Goal: Submit feedback/report problem: Submit feedback/report problem

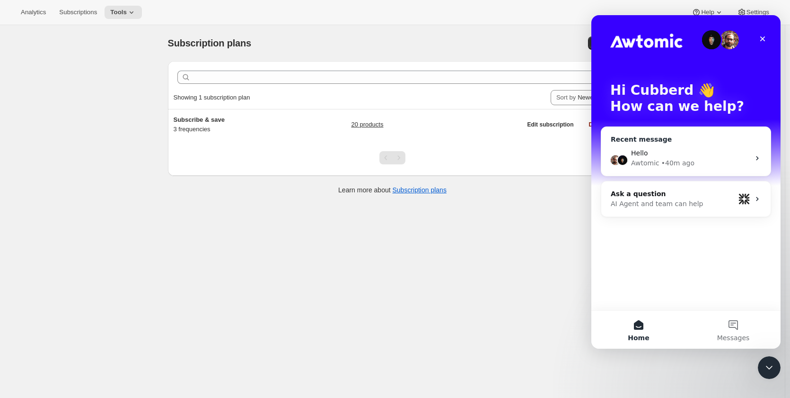
click at [655, 169] on div "Hello Awtomic • 40m ago" at bounding box center [686, 158] width 169 height 35
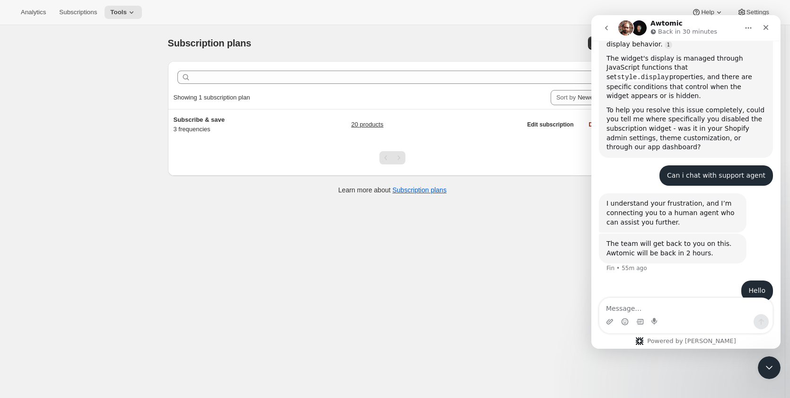
scroll to position [347, 0]
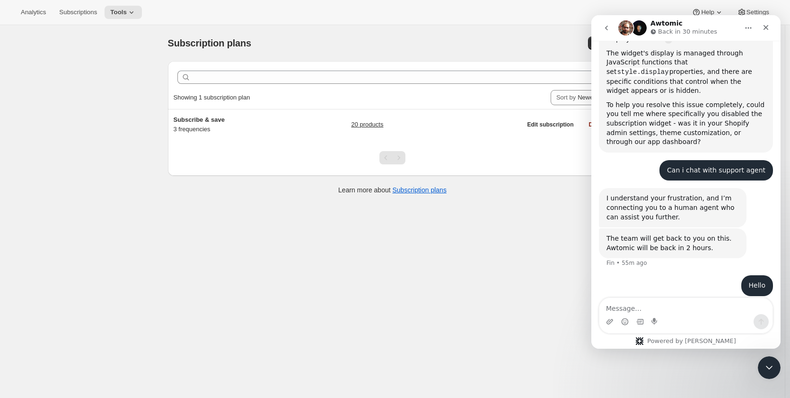
click at [687, 306] on textarea "Message…" at bounding box center [686, 306] width 173 height 16
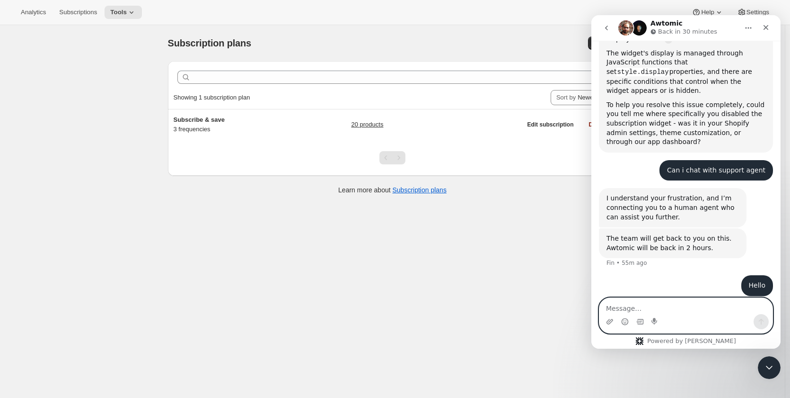
click at [638, 307] on textarea "Message…" at bounding box center [686, 306] width 173 height 16
paste textarea "Even though I have disabled the subscription widget, it is still showing on the…"
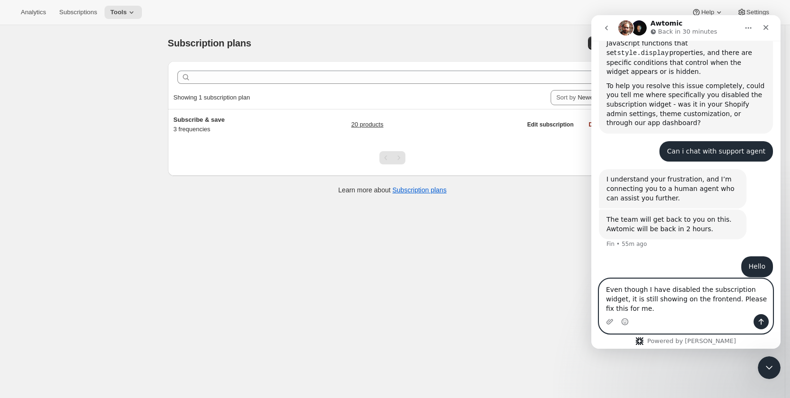
scroll to position [375, 0]
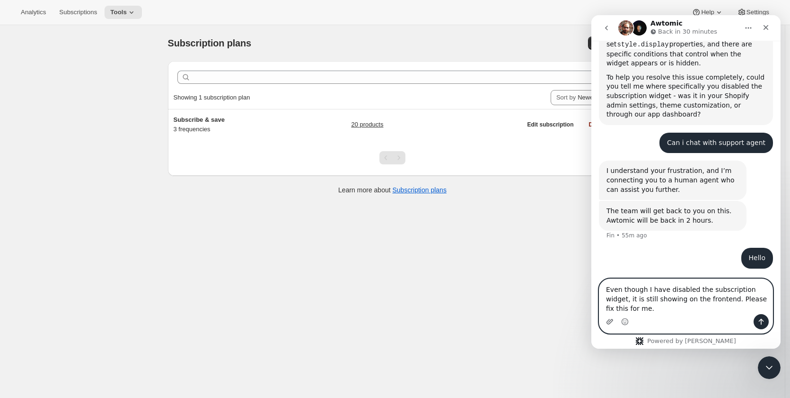
type textarea "Even though I have disabled the subscription widget, it is still showing on the…"
click at [609, 319] on icon "Upload attachment" at bounding box center [610, 322] width 8 height 8
click at [761, 319] on icon "Send a message…" at bounding box center [761, 322] width 5 height 6
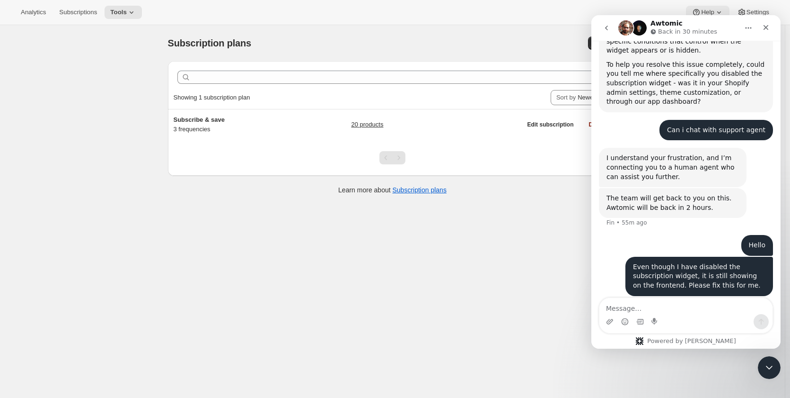
click at [710, 9] on span "Help" at bounding box center [707, 13] width 13 height 8
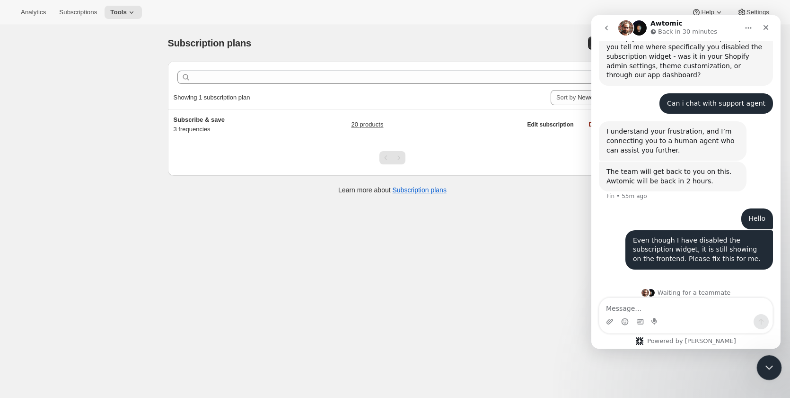
click at [766, 369] on icon "Close Intercom Messenger" at bounding box center [767, 365] width 11 height 11
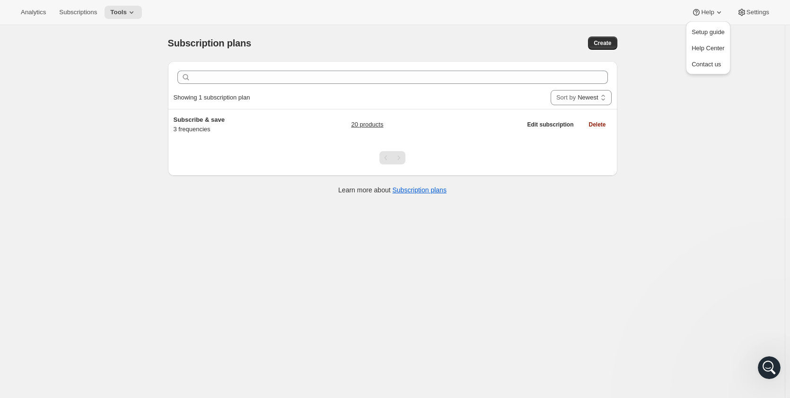
scroll to position [0, 0]
click at [707, 30] on span "Setup guide" at bounding box center [708, 31] width 33 height 7
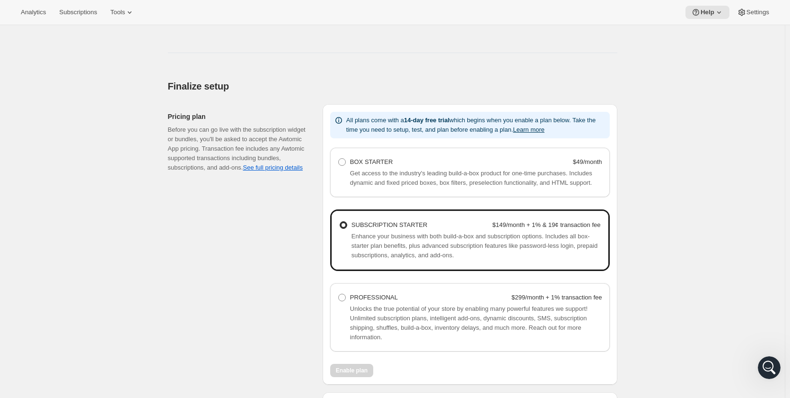
scroll to position [442, 0]
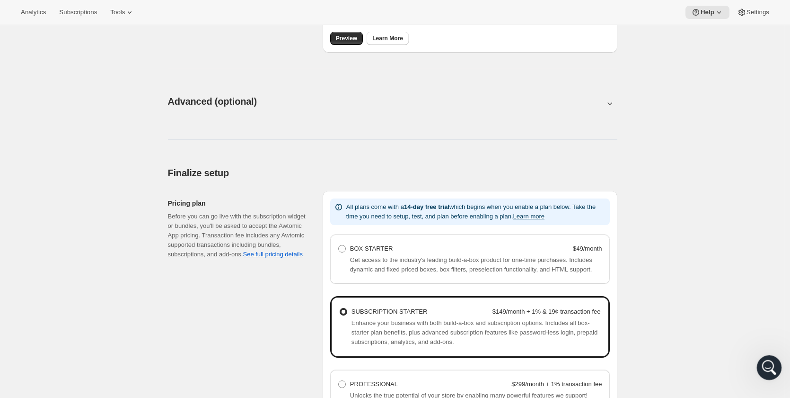
click at [766, 362] on icon "Open Intercom Messenger" at bounding box center [769, 366] width 16 height 16
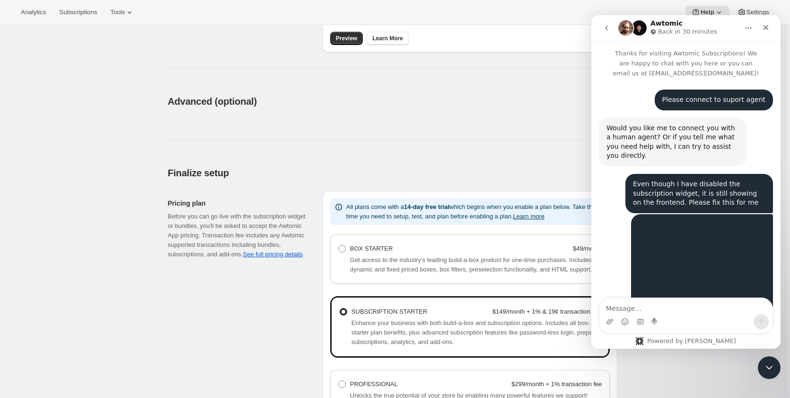
scroll to position [414, 0]
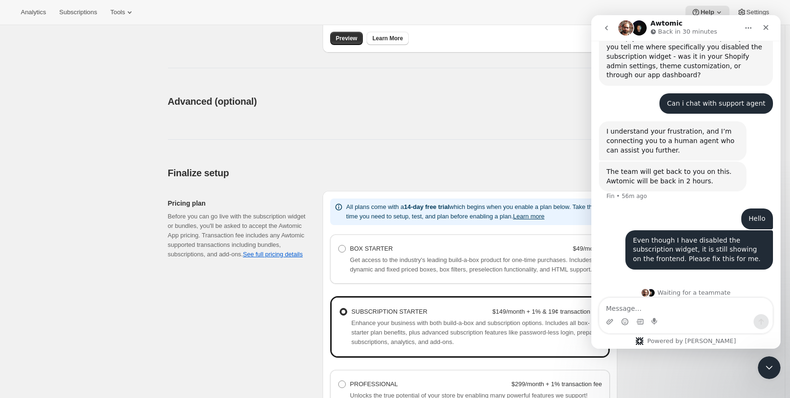
click at [692, 306] on textarea "Message…" at bounding box center [686, 306] width 173 height 16
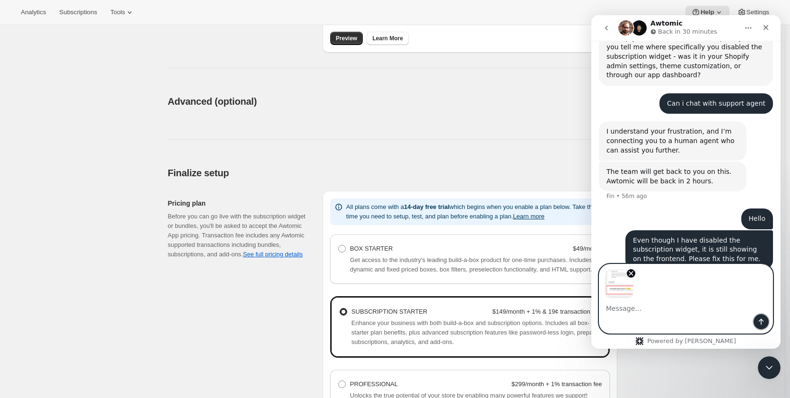
click at [762, 319] on icon "Send a message…" at bounding box center [761, 322] width 5 height 6
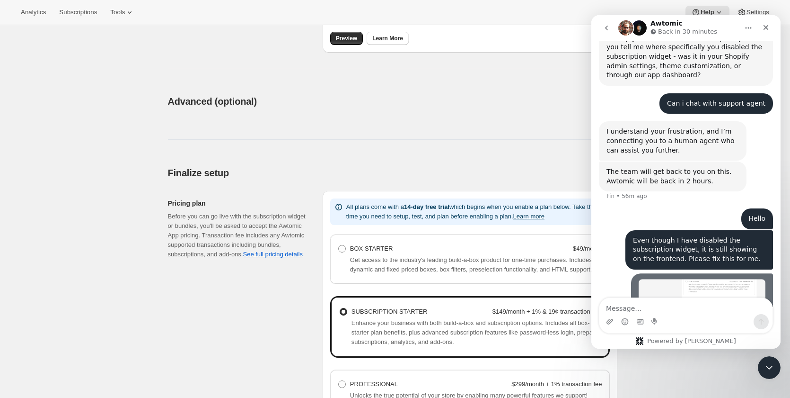
scroll to position [473, 0]
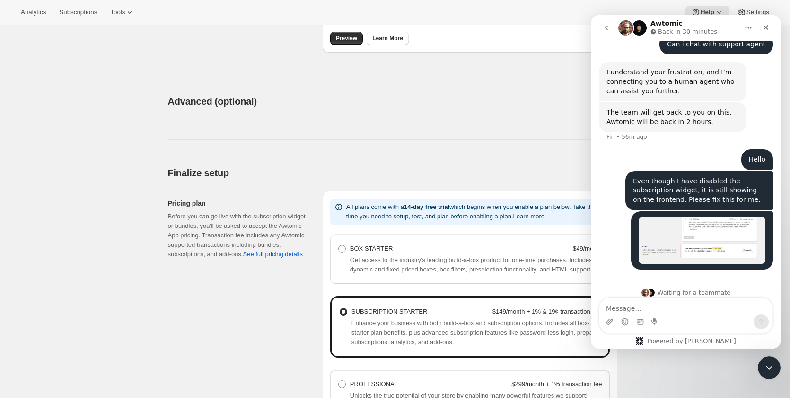
click at [698, 308] on textarea "Message…" at bounding box center [686, 306] width 173 height 16
type textarea "Please fixed the asap and let me know, Thanks."
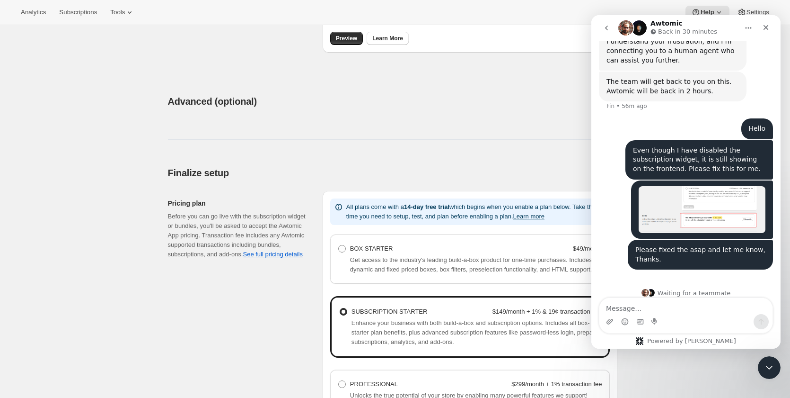
scroll to position [504, 0]
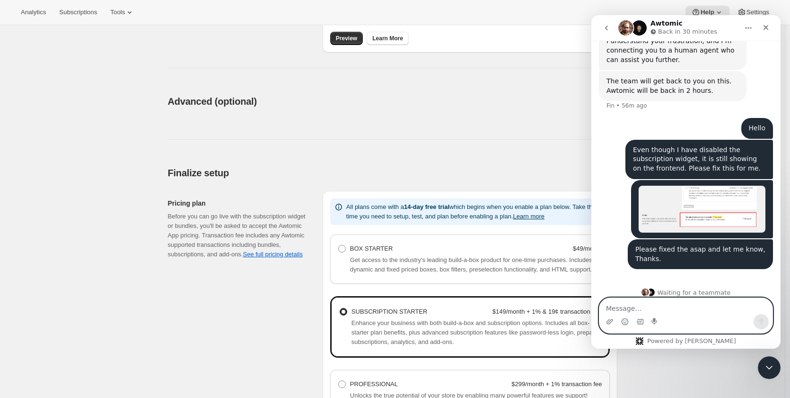
click at [701, 305] on textarea "Message…" at bounding box center [686, 306] width 173 height 16
paste textarea "[URL][DOMAIN_NAME]"
click at [605, 307] on textarea "[URL][DOMAIN_NAME]" at bounding box center [686, 306] width 173 height 16
click at [756, 306] on textarea "Store URL : [URL][DOMAIN_NAME]" at bounding box center [686, 306] width 173 height 16
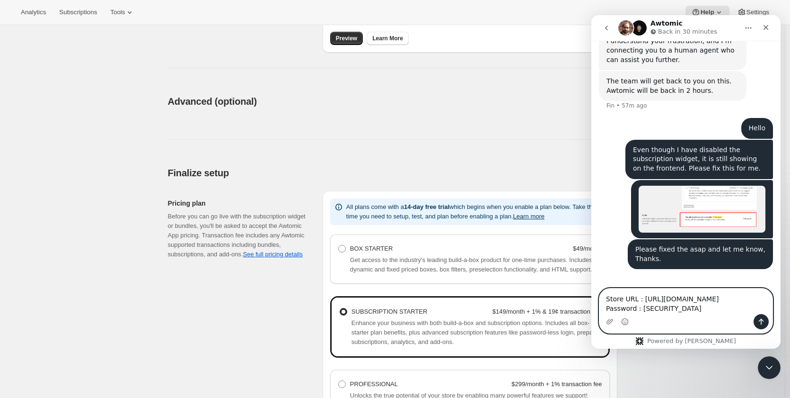
type textarea "Store URL : [URL][DOMAIN_NAME] Password : [SECURITY_DATA]"
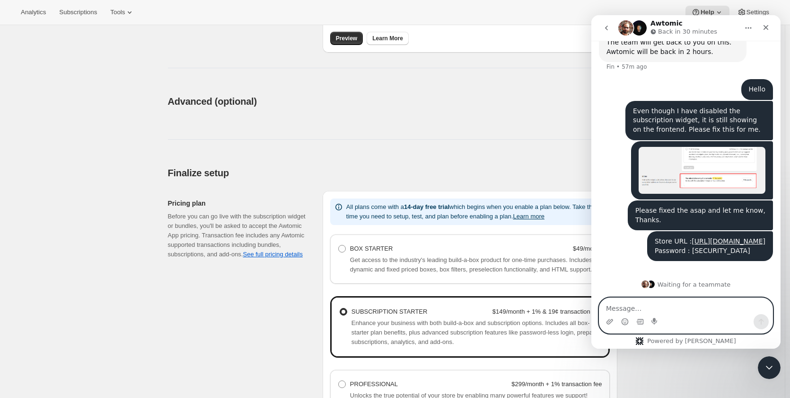
click at [724, 302] on textarea "Message…" at bounding box center [686, 306] width 173 height 16
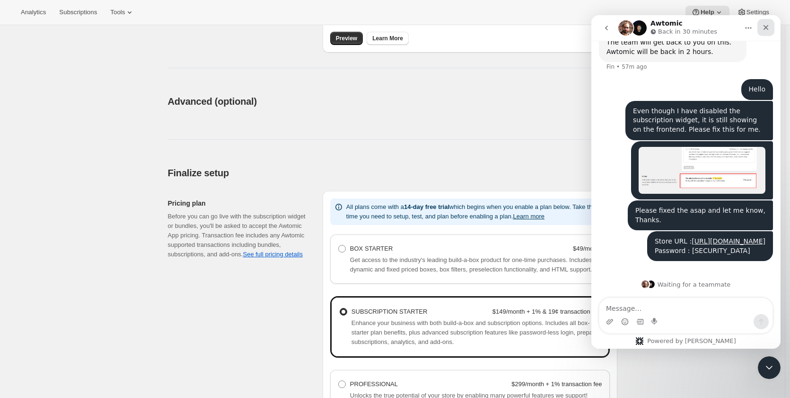
click at [762, 26] on icon "Close" at bounding box center [766, 28] width 8 height 8
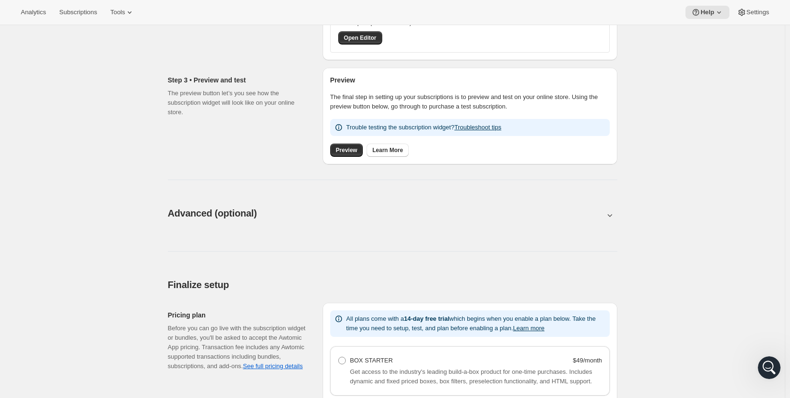
scroll to position [205, 0]
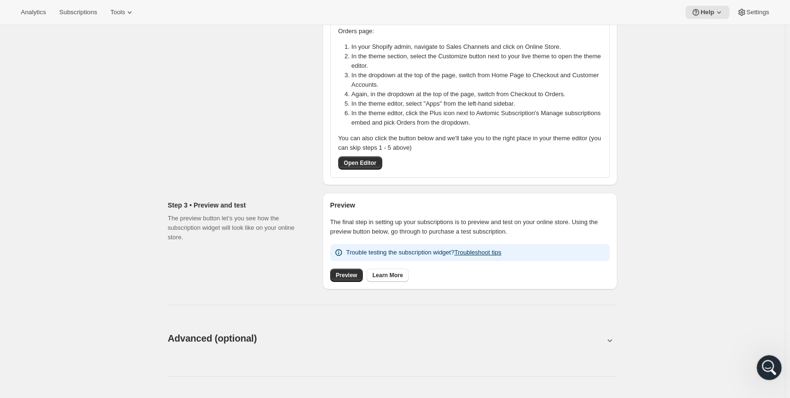
click at [765, 368] on icon "Open Intercom Messenger" at bounding box center [769, 366] width 16 height 16
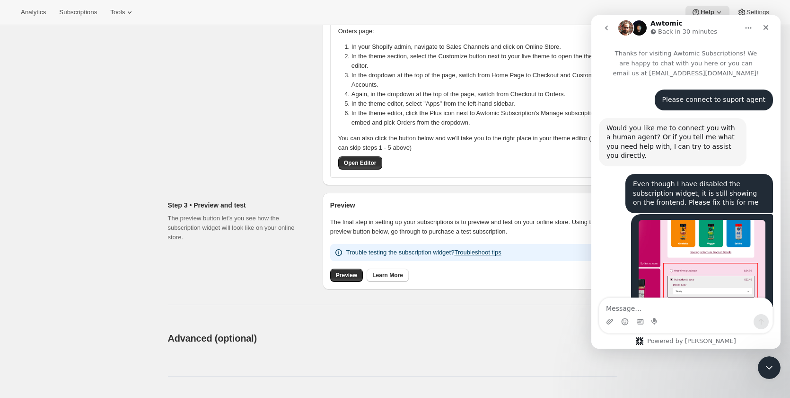
scroll to position [544, 0]
